Goal: Find specific page/section: Find specific page/section

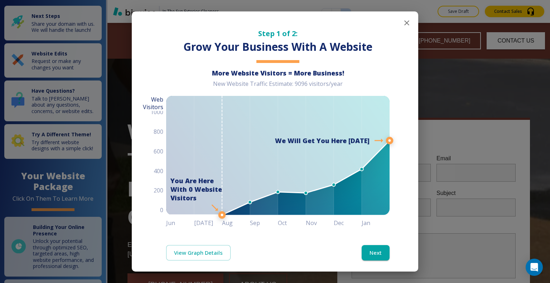
click at [403, 27] on icon "button" at bounding box center [407, 23] width 9 height 9
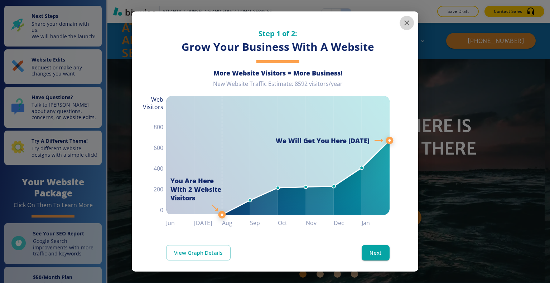
click at [404, 24] on icon "button" at bounding box center [406, 22] width 5 height 5
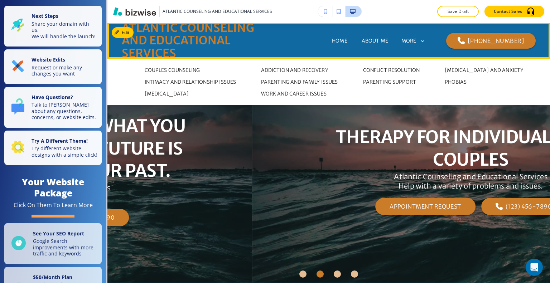
click at [362, 41] on p "ABOUT ME" at bounding box center [375, 41] width 27 height 8
